Goal: Check status: Check status

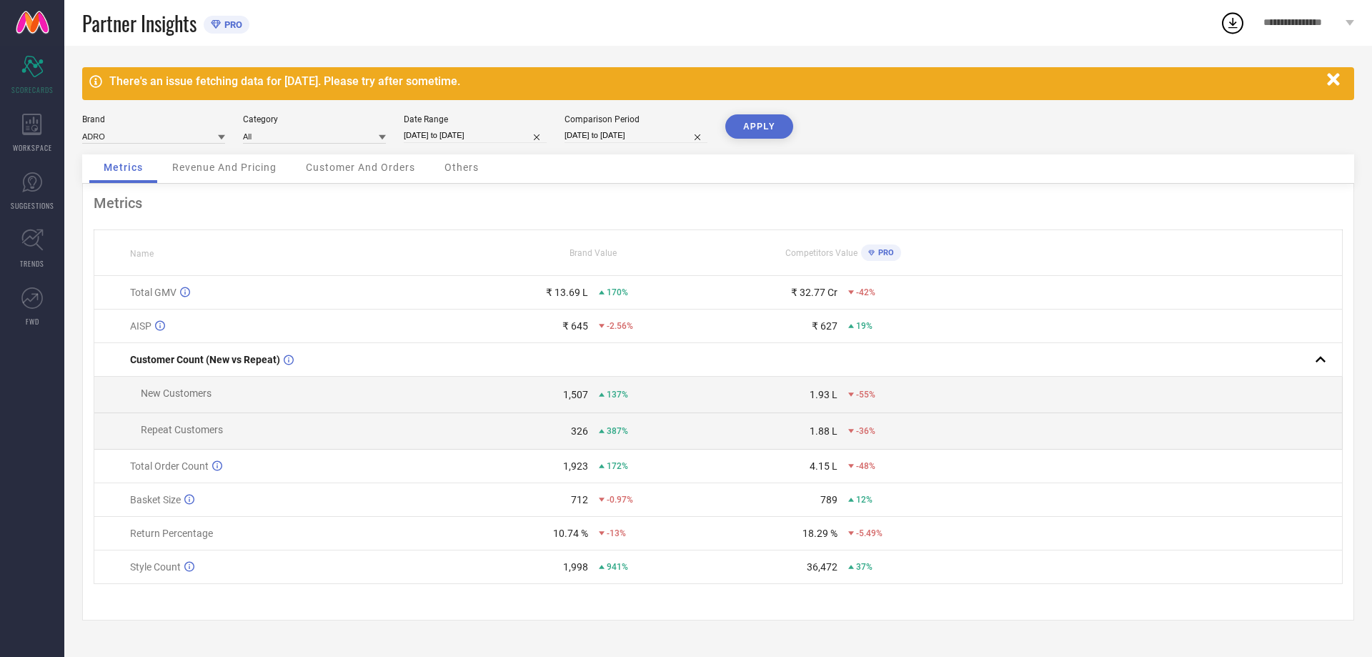
select select "7"
select select "2025"
select select "8"
select select "2025"
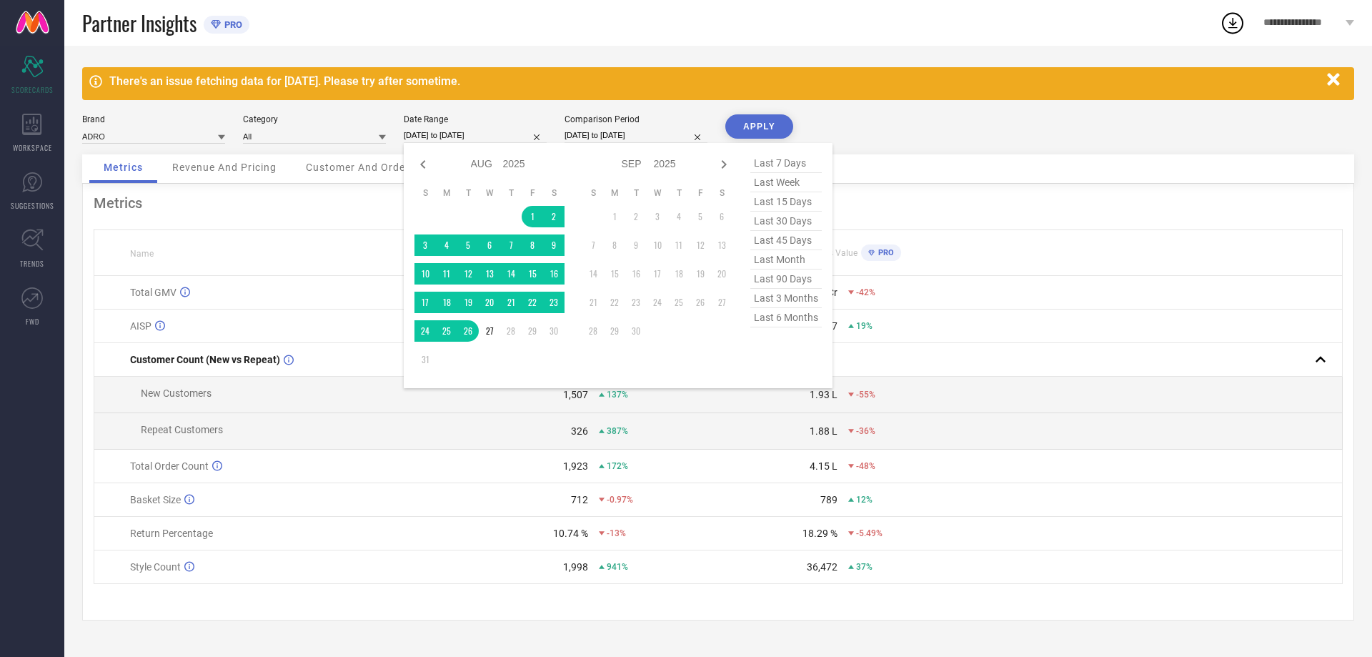
click at [421, 134] on input "[DATE] to [DATE]" at bounding box center [475, 135] width 143 height 15
click at [530, 214] on td "1" at bounding box center [532, 216] width 21 height 21
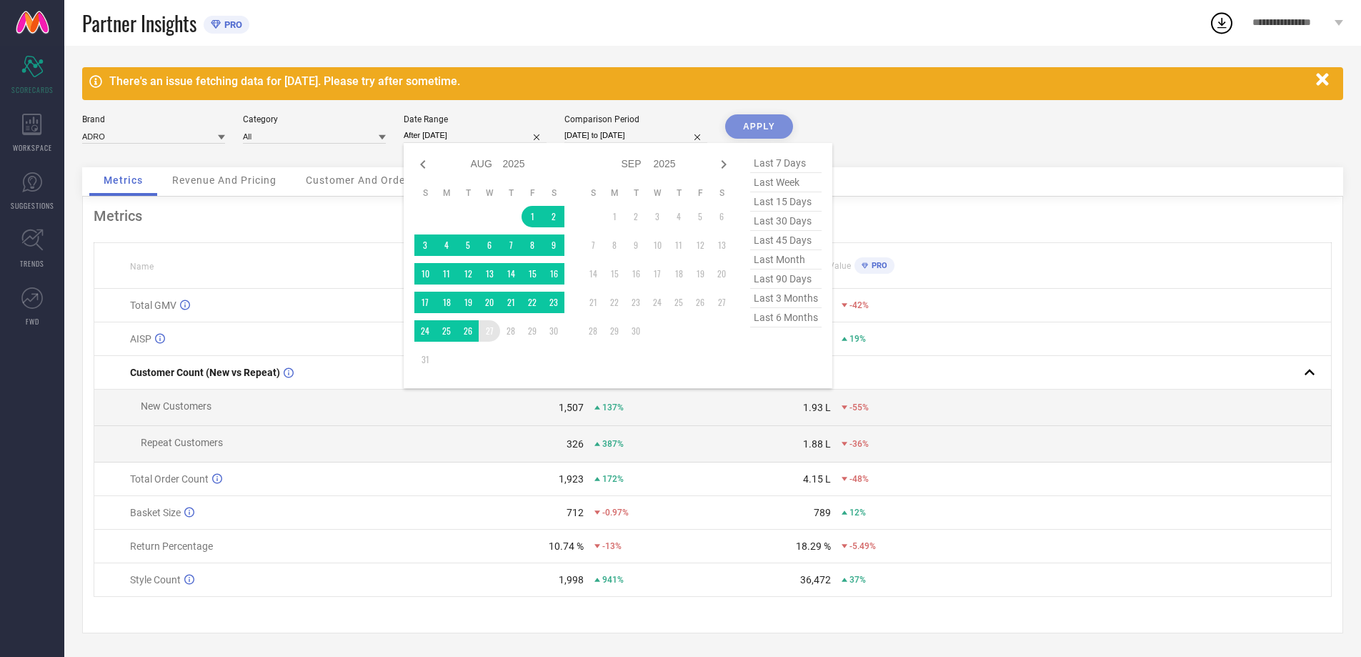
type input "[DATE] to [DATE]"
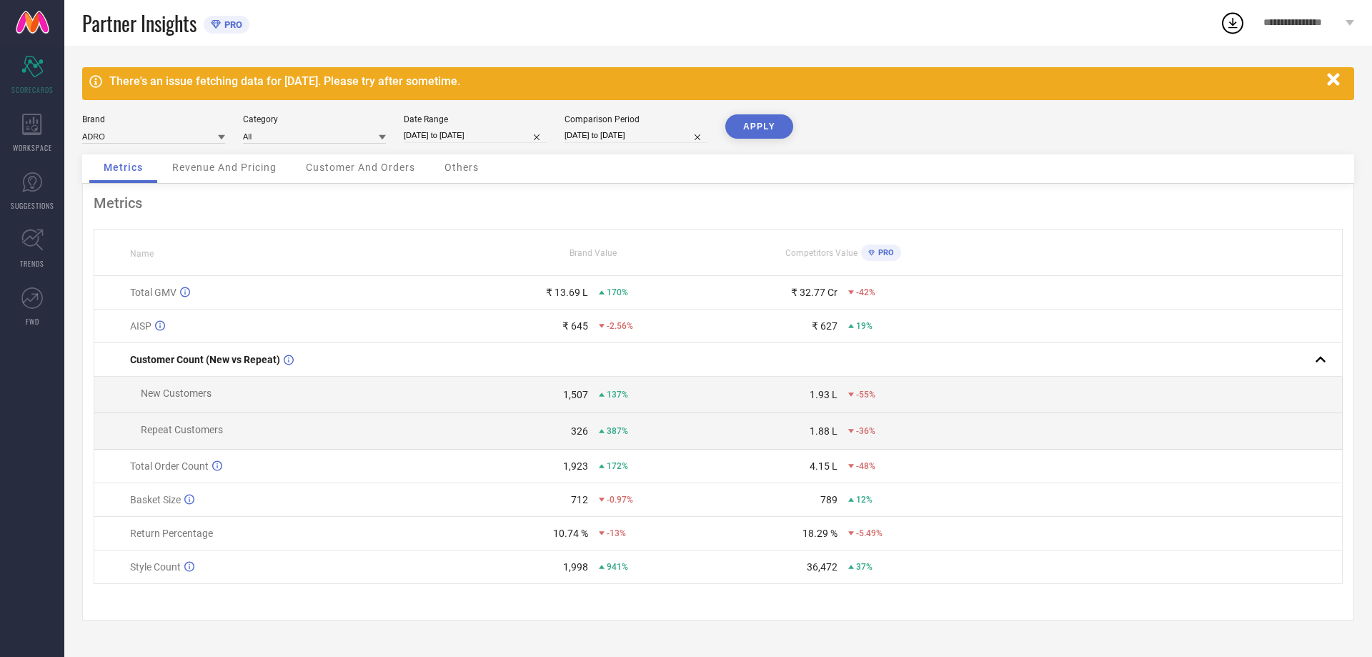
click at [769, 125] on button "APPLY" at bounding box center [759, 126] width 68 height 24
